Goal: Entertainment & Leisure: Consume media (video, audio)

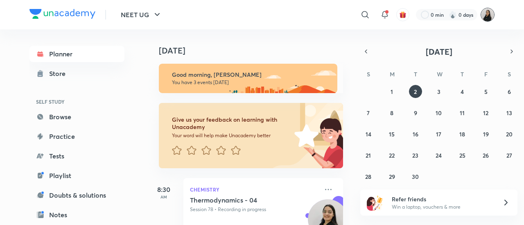
click at [489, 17] on img at bounding box center [487, 15] width 14 height 14
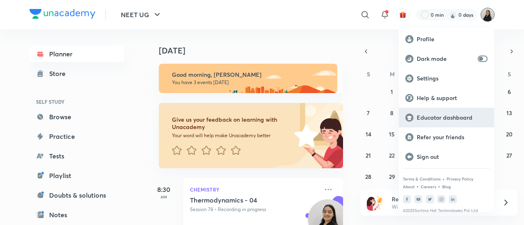
click at [446, 121] on p "Educator dashboard" at bounding box center [452, 117] width 71 height 7
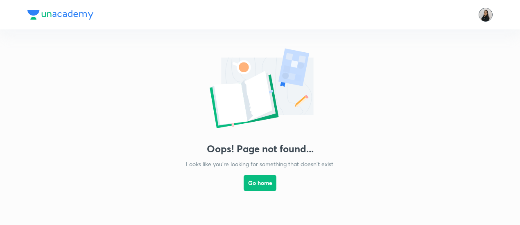
click at [484, 17] on img at bounding box center [485, 15] width 14 height 14
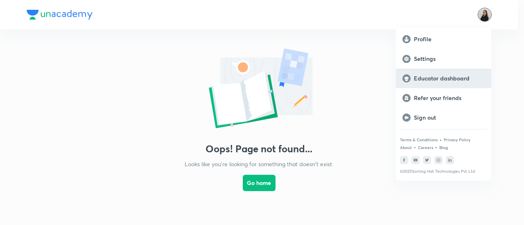
click at [437, 81] on p "Educator dashboard" at bounding box center [449, 78] width 71 height 7
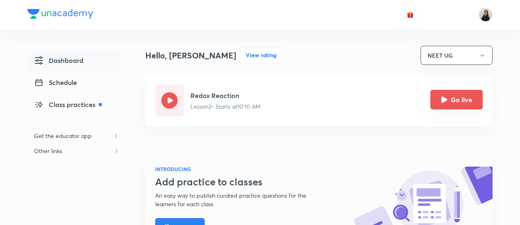
click at [444, 102] on icon "Go live" at bounding box center [444, 100] width 6 height 6
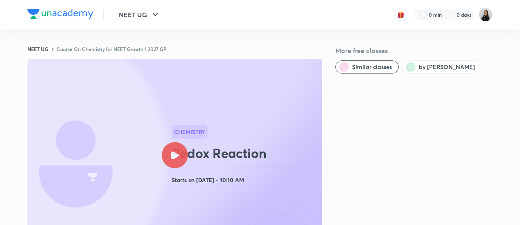
click at [445, 101] on div "More free classes Similar classes by Manisha Gaur" at bounding box center [413, 204] width 157 height 316
